Goal: Information Seeking & Learning: Find contact information

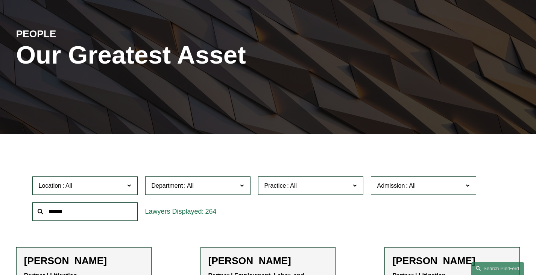
scroll to position [75, 0]
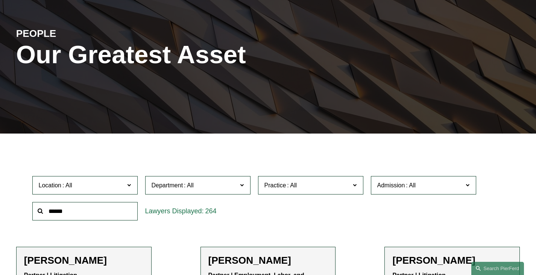
drag, startPoint x: 109, startPoint y: 211, endPoint x: 106, endPoint y: 205, distance: 6.9
click at [109, 209] on input "text" at bounding box center [84, 211] width 105 height 18
type input "*"
type input "*******"
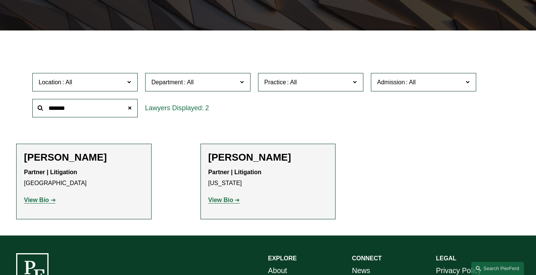
scroll to position [188, 0]
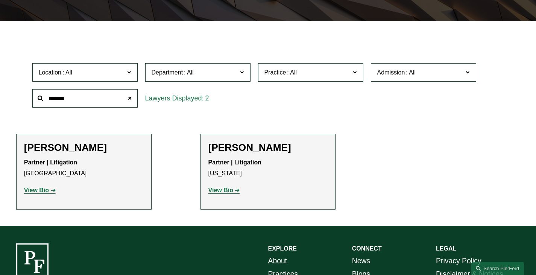
click at [33, 192] on strong "View Bio" at bounding box center [36, 190] width 25 height 6
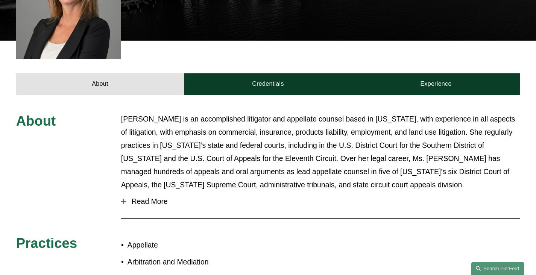
scroll to position [150, 0]
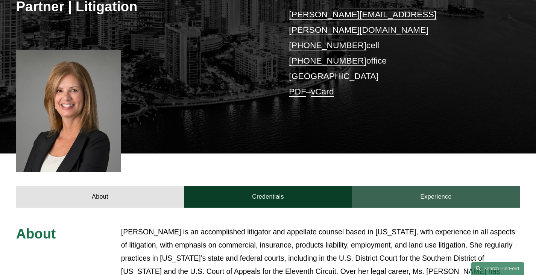
click at [442, 186] on link "Experience" at bounding box center [436, 197] width 168 height 22
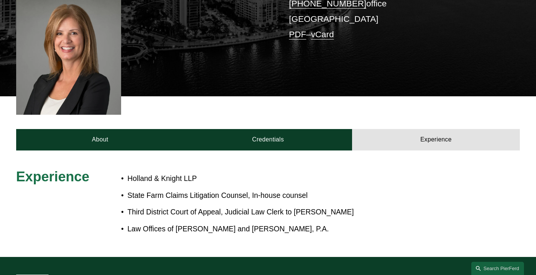
scroll to position [226, 0]
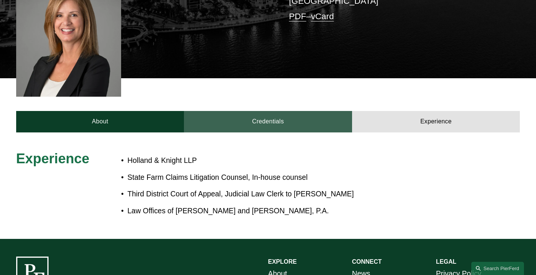
click at [275, 111] on link "Credentials" at bounding box center [268, 122] width 168 height 22
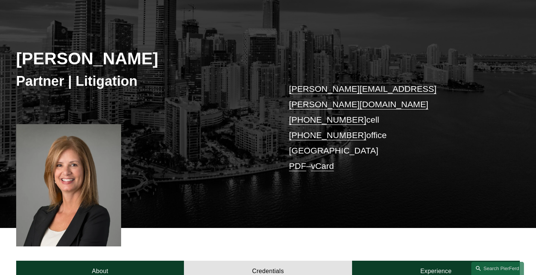
scroll to position [0, 0]
